Goal: Information Seeking & Learning: Learn about a topic

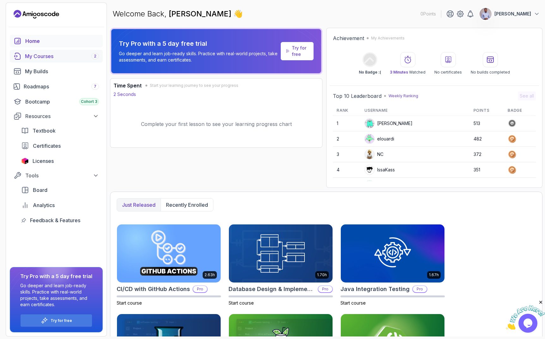
click at [43, 58] on div "My Courses 2" at bounding box center [62, 56] width 74 height 8
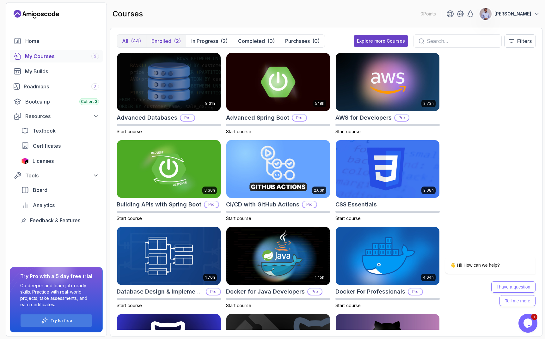
click at [164, 40] on p "Enrolled" at bounding box center [161, 41] width 20 height 8
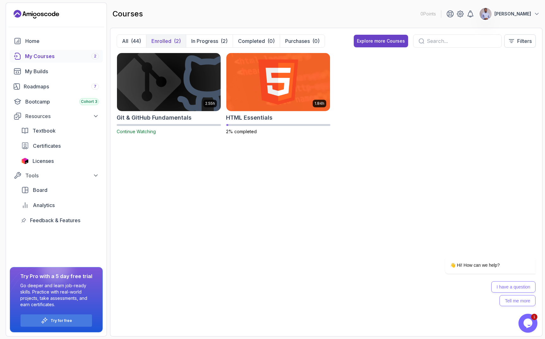
click at [200, 101] on img at bounding box center [168, 82] width 109 height 61
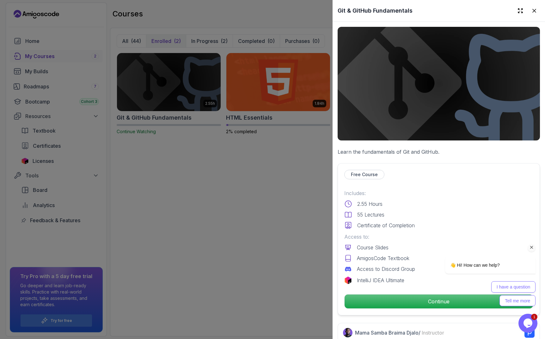
click at [427, 306] on div "👋 Hi! How can we help? I have a question Tell me more" at bounding box center [482, 258] width 114 height 104
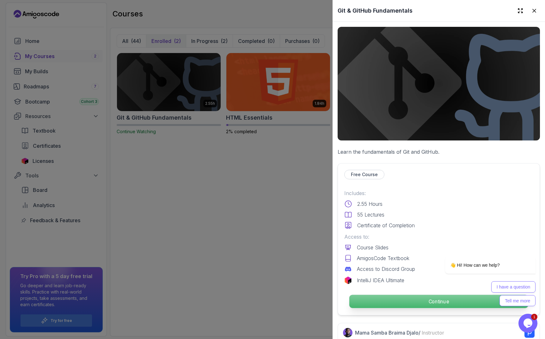
click at [375, 298] on p "Continue" at bounding box center [438, 301] width 179 height 13
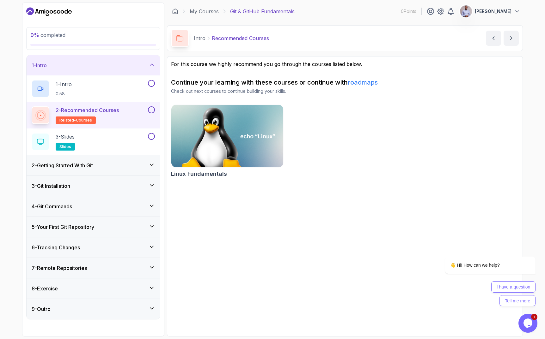
click at [83, 166] on h3 "2 - Getting Started With Git" at bounding box center [62, 166] width 61 height 8
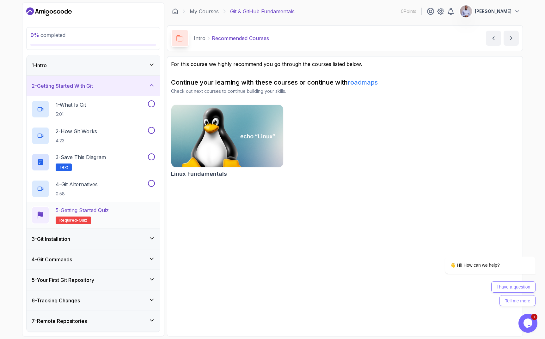
click at [91, 213] on p "5 - Getting Started Quiz" at bounding box center [82, 211] width 53 height 8
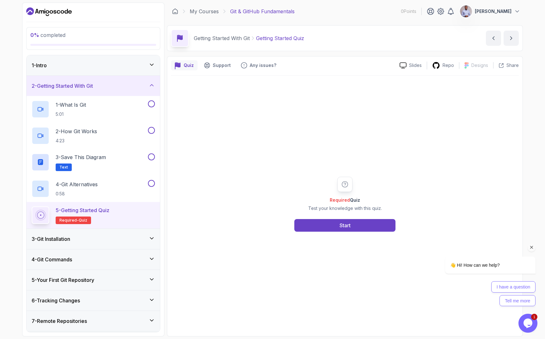
click at [532, 247] on icon "Chat attention grabber" at bounding box center [532, 248] width 6 height 6
click at [241, 127] on div "Required Quiz Test your knowledge with this quiz. Start" at bounding box center [345, 204] width 348 height 257
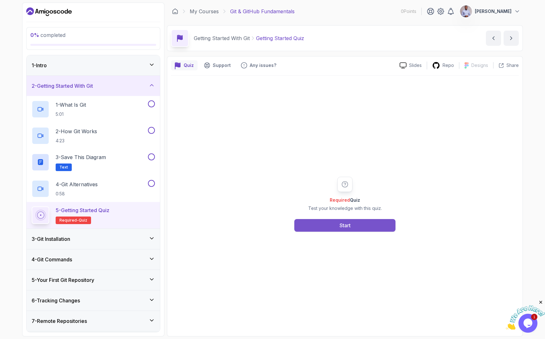
click at [346, 227] on div "Start" at bounding box center [344, 226] width 11 height 8
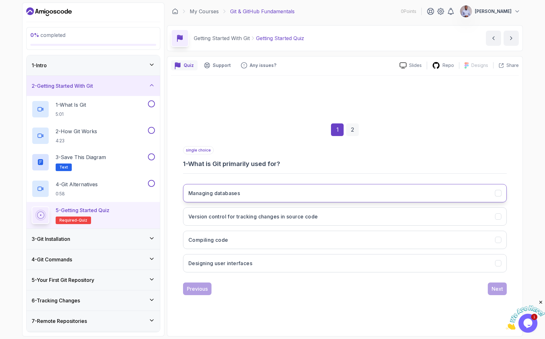
click at [245, 196] on button "Managing databases" at bounding box center [345, 193] width 324 height 18
click at [497, 290] on div "Next" at bounding box center [497, 289] width 11 height 8
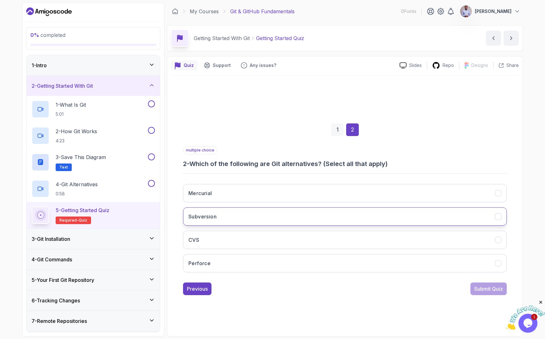
click at [276, 223] on button "Subversion" at bounding box center [345, 217] width 324 height 18
click at [490, 291] on div "Submit Quiz" at bounding box center [488, 289] width 29 height 8
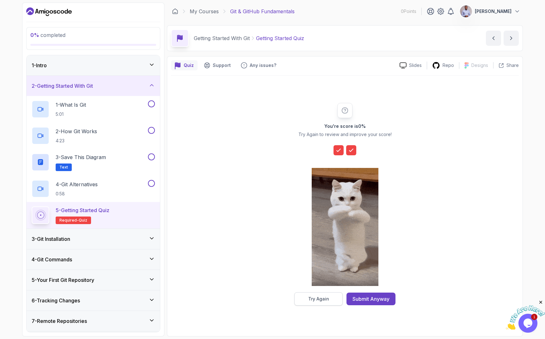
click at [318, 301] on div "Try Again" at bounding box center [318, 299] width 21 height 6
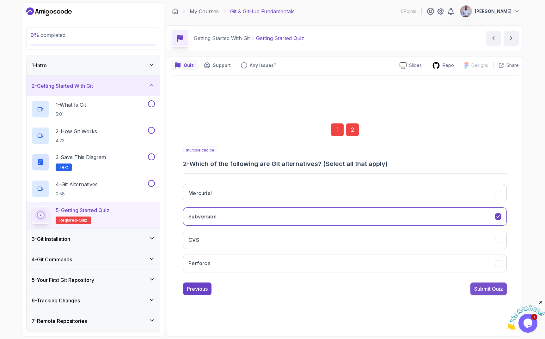
click at [503, 290] on div "Submit Quiz" at bounding box center [488, 289] width 29 height 8
